Goal: Task Accomplishment & Management: Use online tool/utility

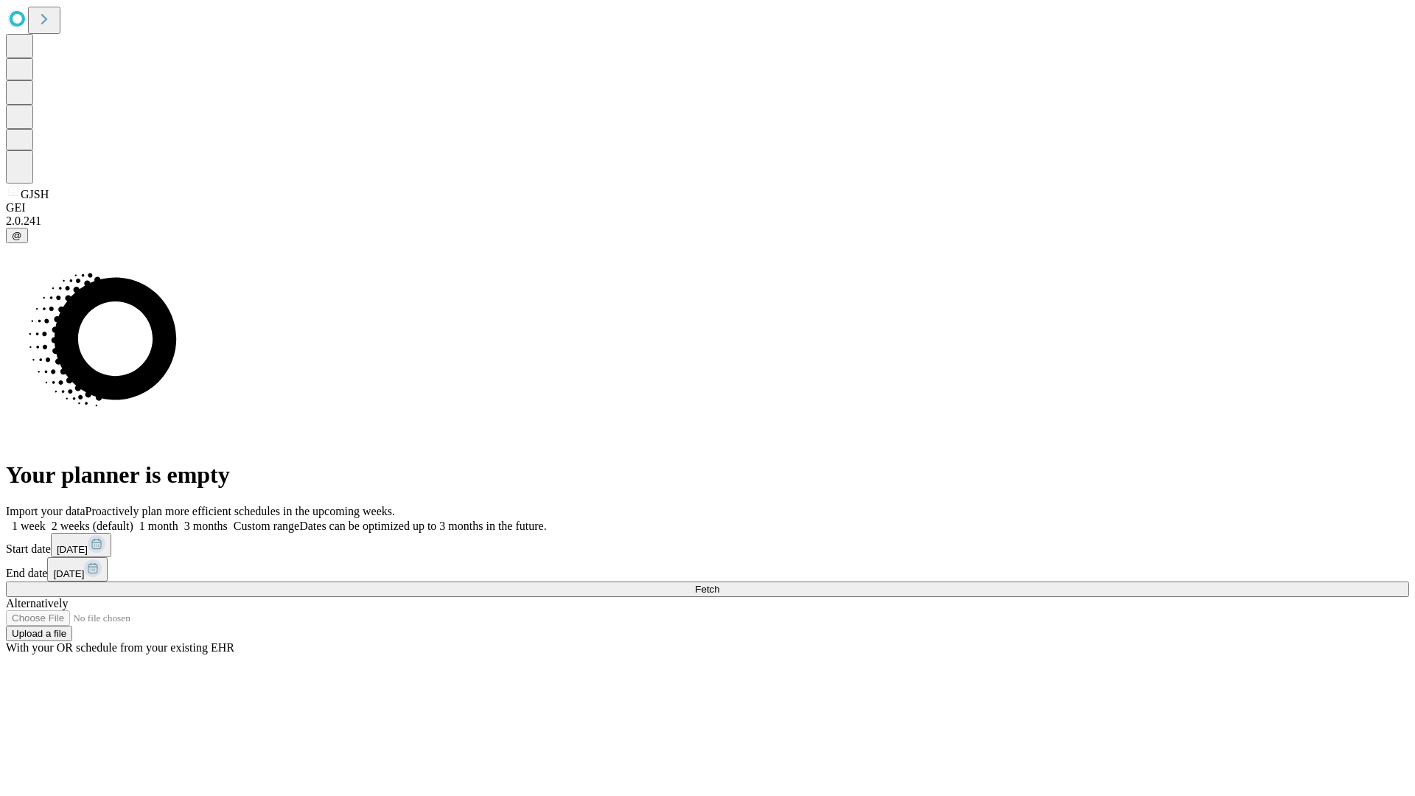
click at [719, 584] on span "Fetch" at bounding box center [707, 589] width 24 height 11
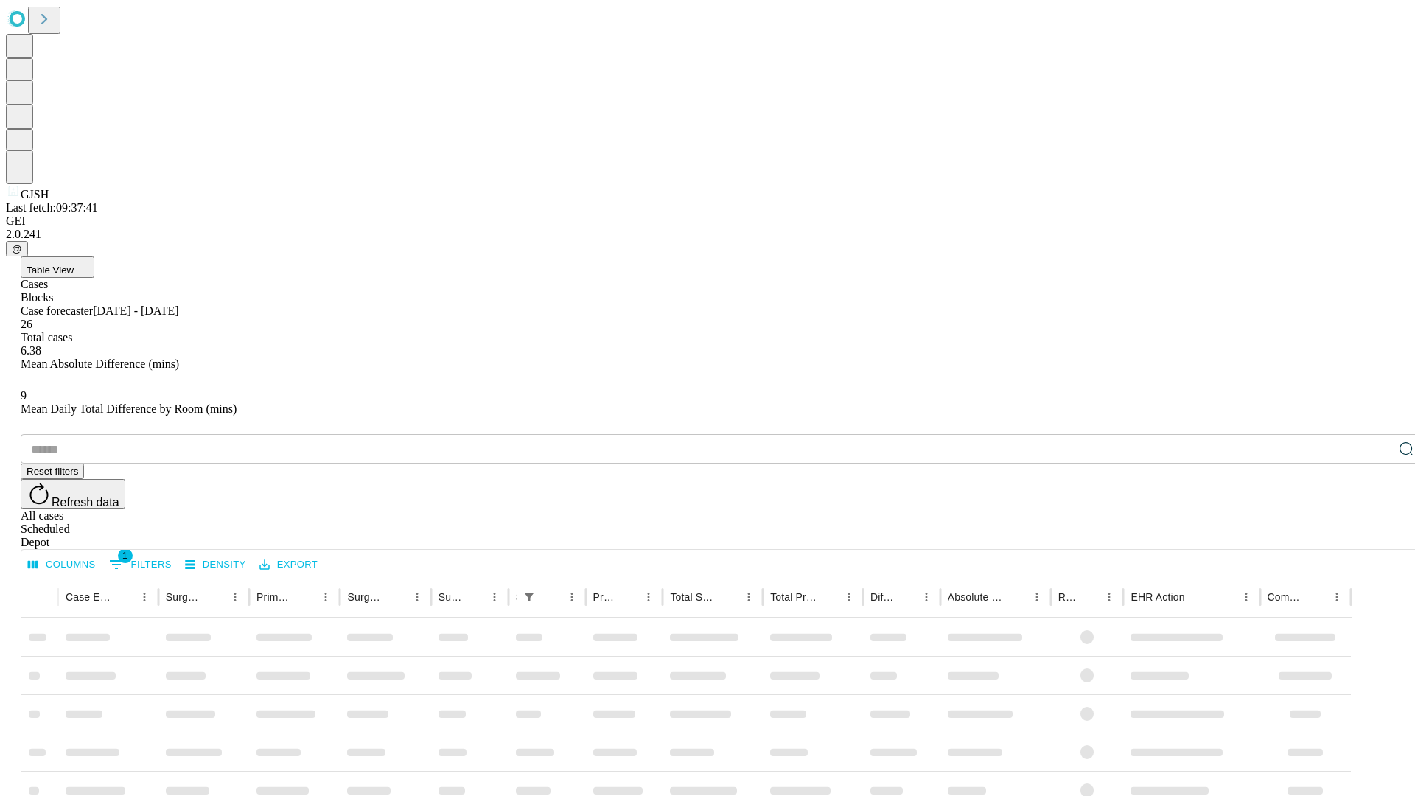
click at [1377, 536] on div "Depot" at bounding box center [722, 542] width 1403 height 13
